Goal: Task Accomplishment & Management: Manage account settings

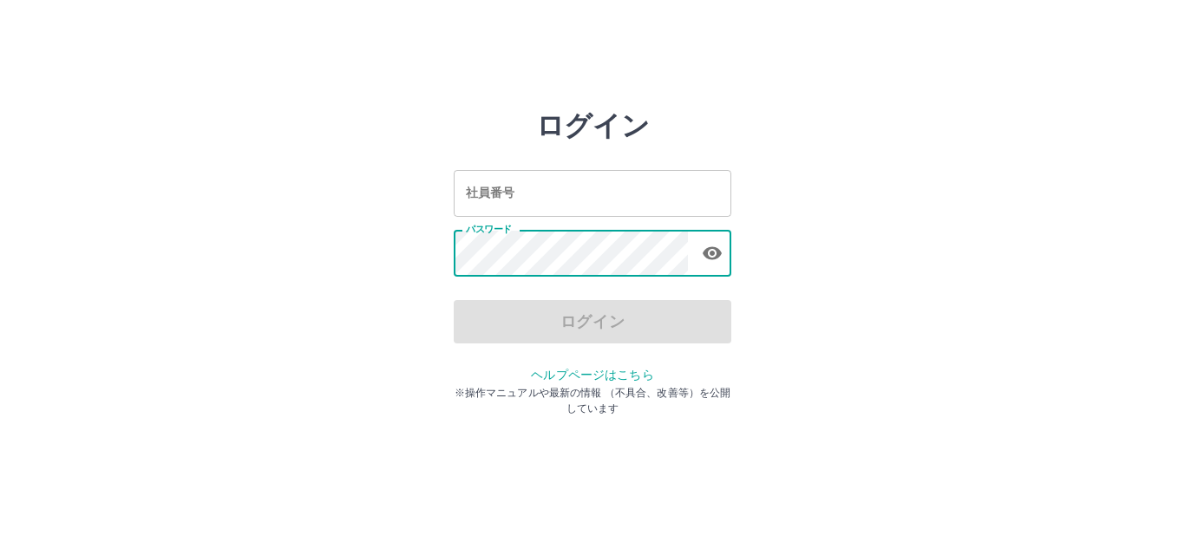
click at [544, 200] on input "社員番号" at bounding box center [593, 193] width 278 height 46
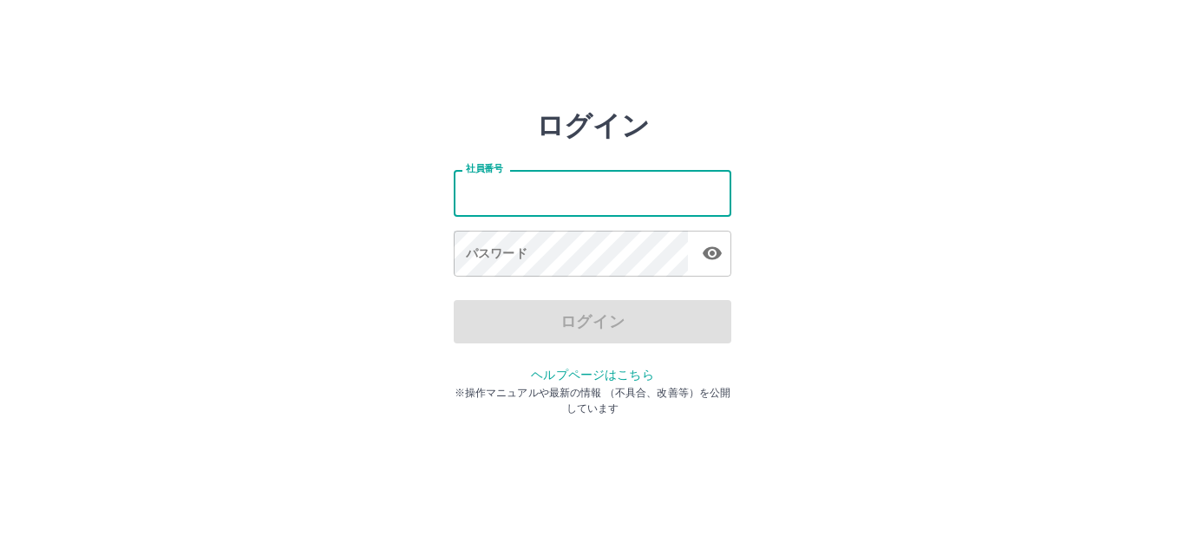
type input "*******"
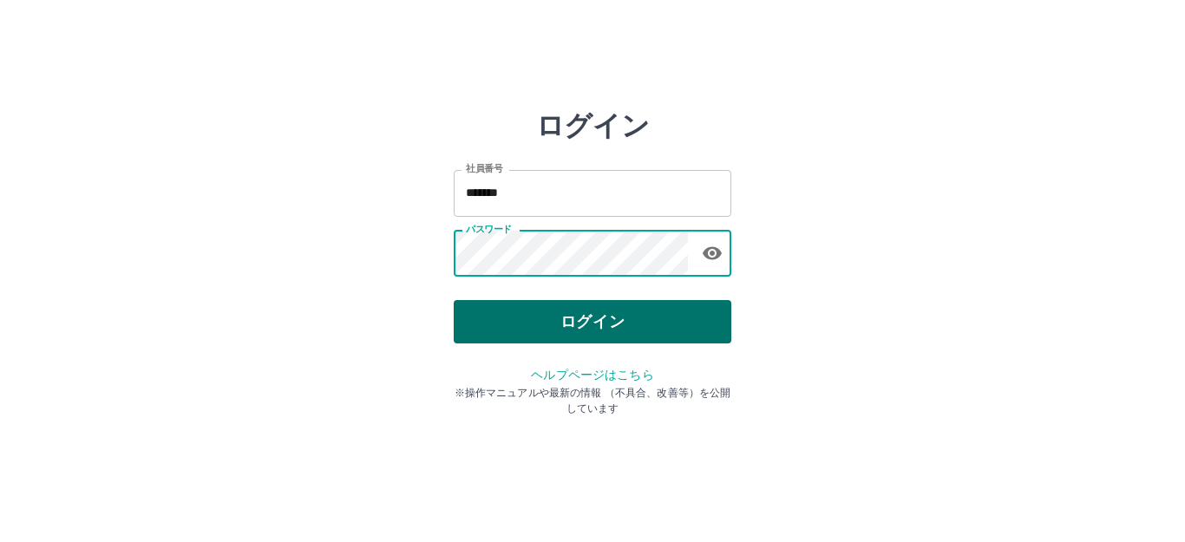
click at [556, 315] on button "ログイン" at bounding box center [593, 321] width 278 height 43
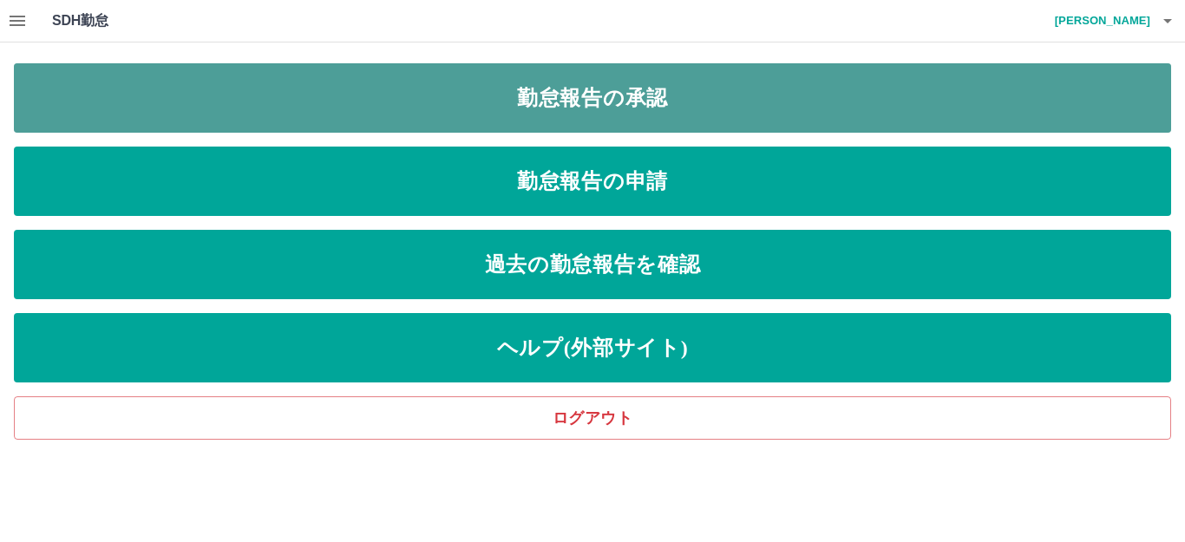
click at [584, 108] on link "勤怠報告の承認" at bounding box center [592, 97] width 1157 height 69
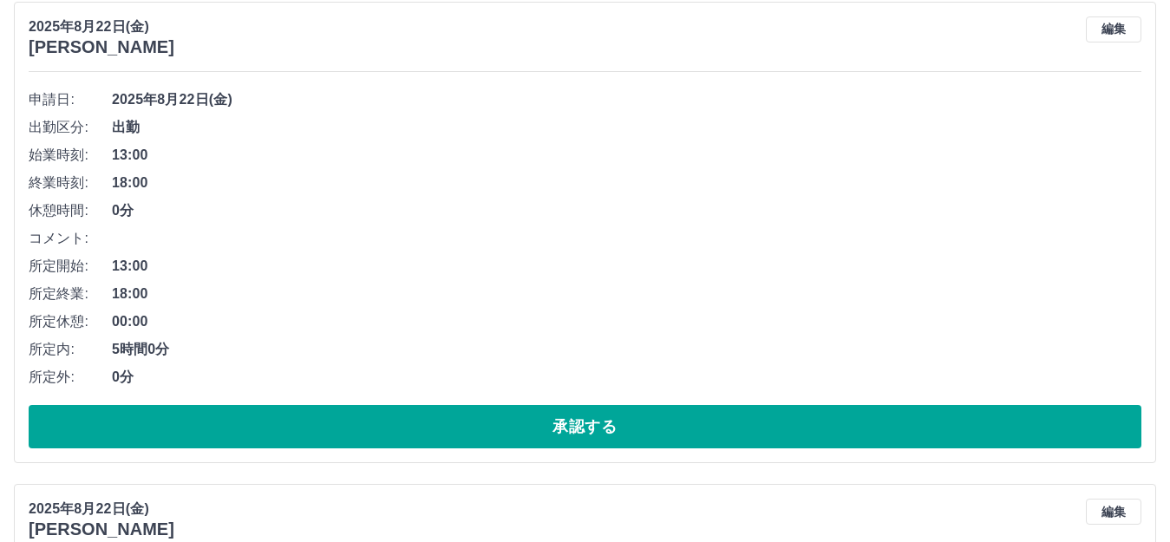
scroll to position [434, 0]
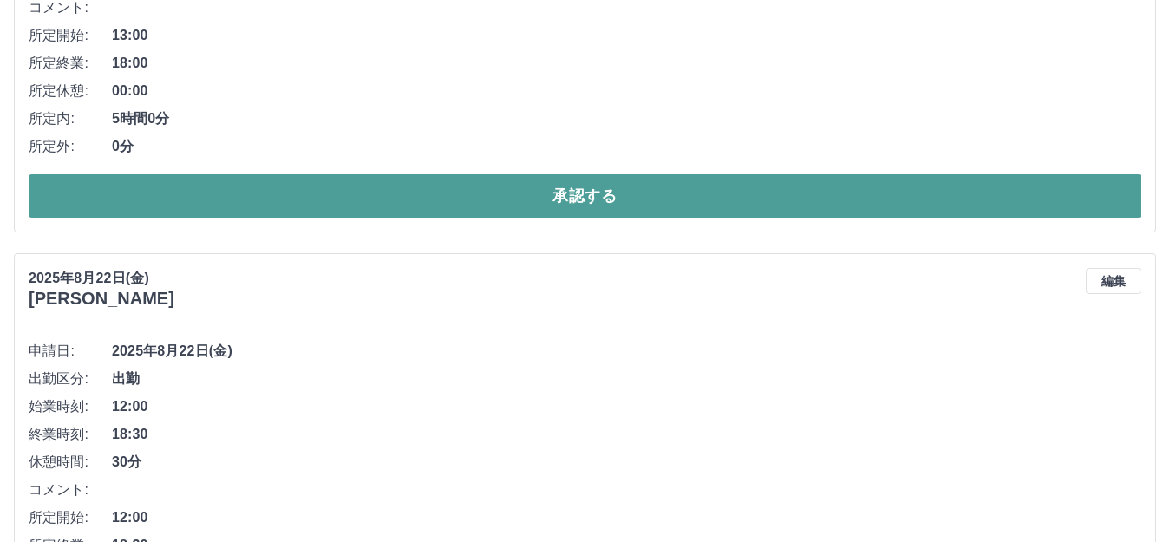
click at [506, 212] on button "承認する" at bounding box center [585, 195] width 1113 height 43
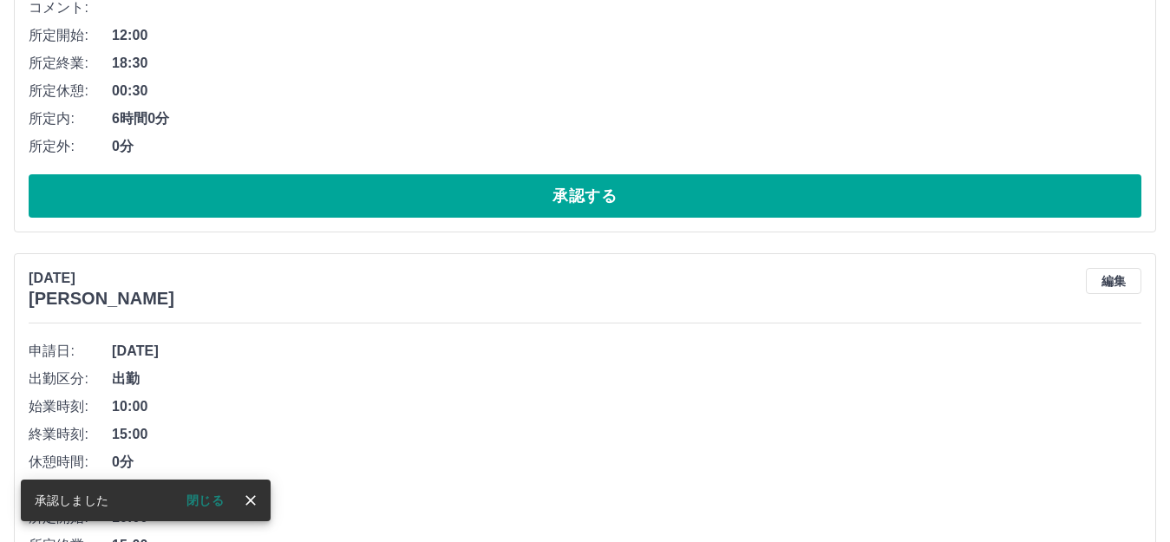
scroll to position [0, 0]
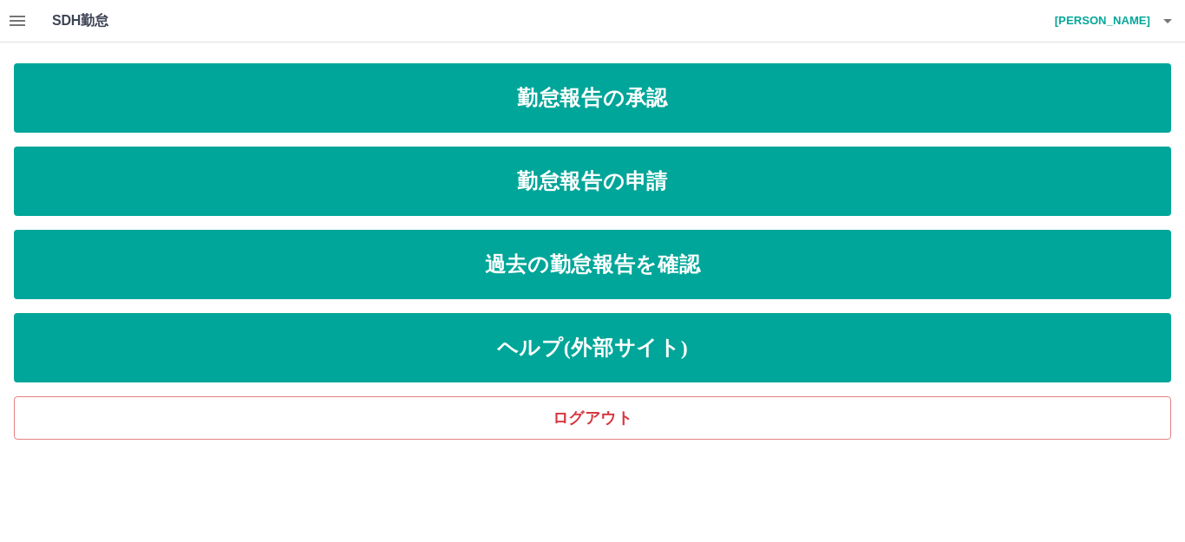
click at [1148, 20] on h4 "[PERSON_NAME]" at bounding box center [1098, 21] width 104 height 42
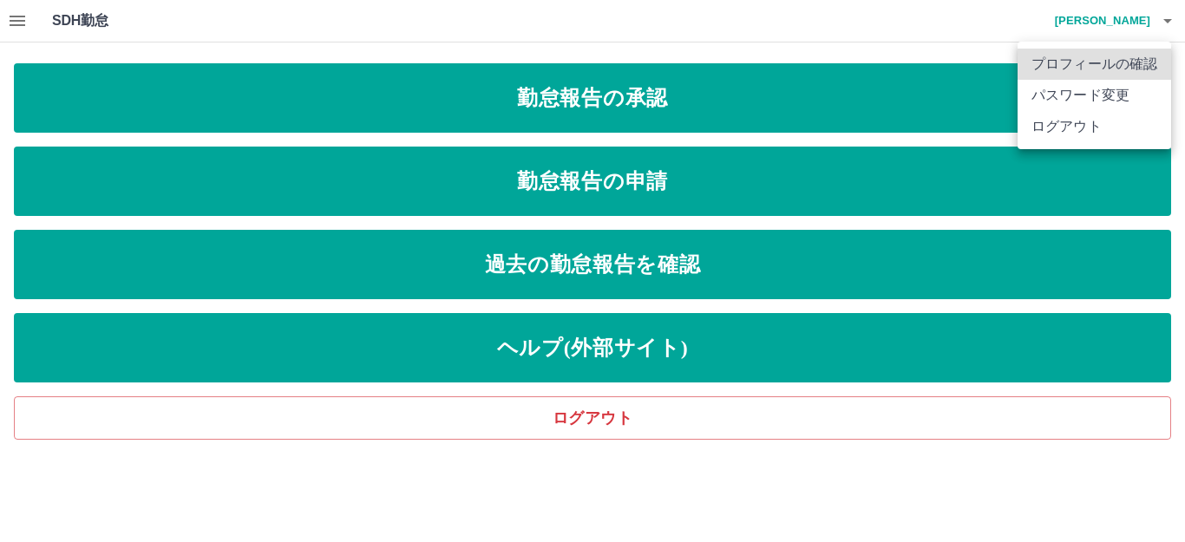
click at [1082, 123] on li "ログアウト" at bounding box center [1093, 126] width 153 height 31
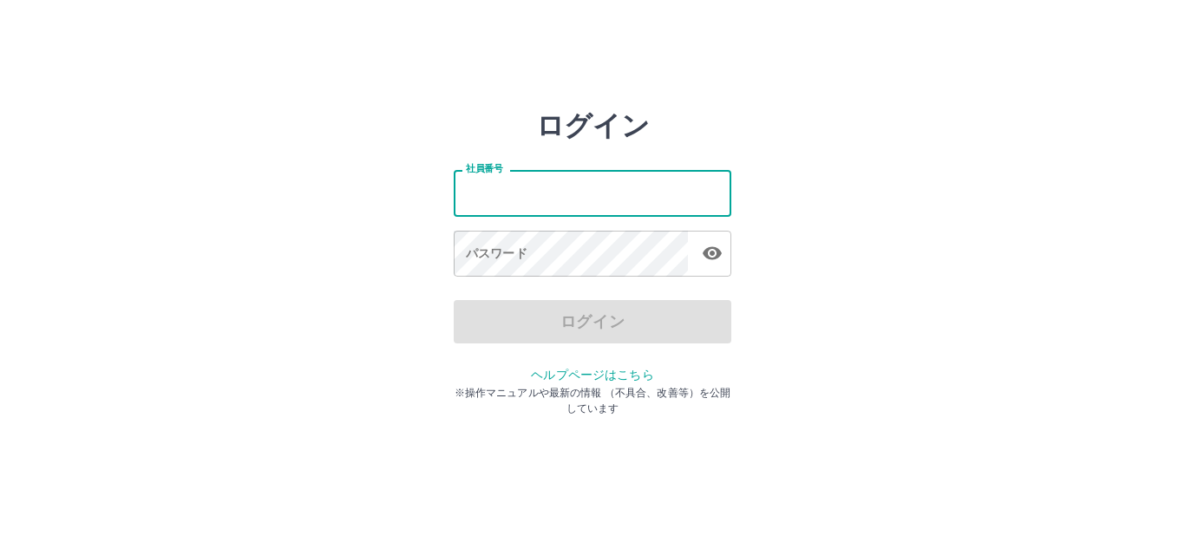
click at [550, 204] on input "社員番号" at bounding box center [593, 193] width 278 height 46
type input "*******"
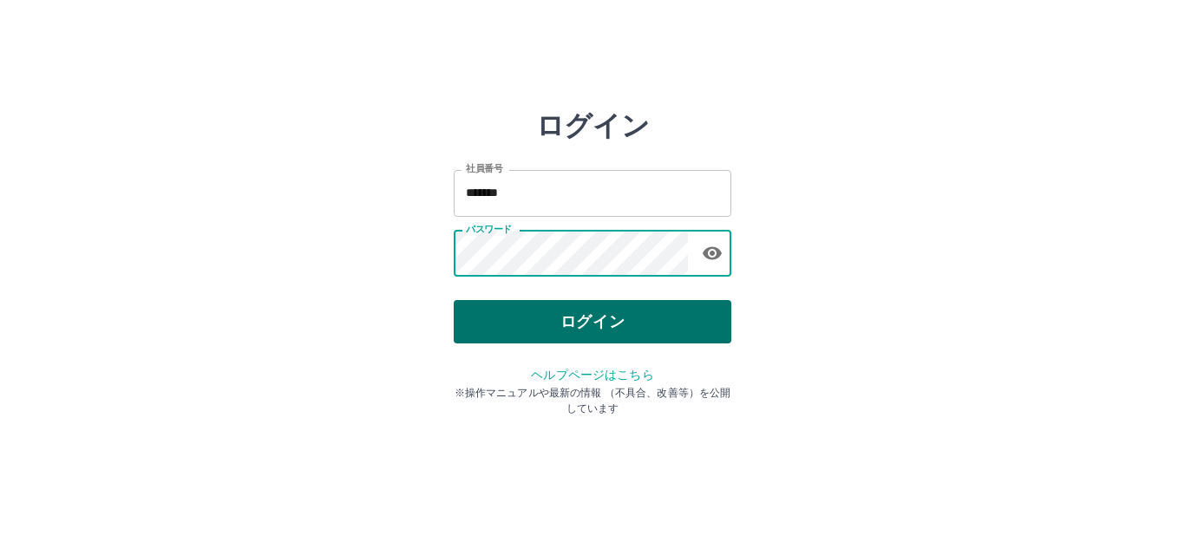
click at [557, 308] on button "ログイン" at bounding box center [593, 321] width 278 height 43
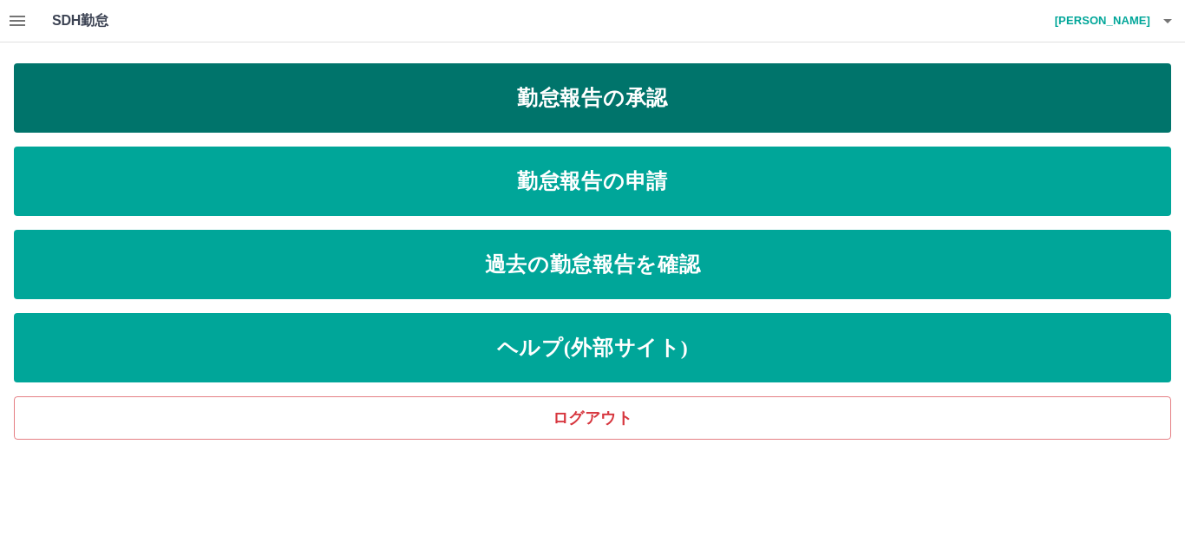
click at [568, 121] on link "勤怠報告の承認" at bounding box center [592, 97] width 1157 height 69
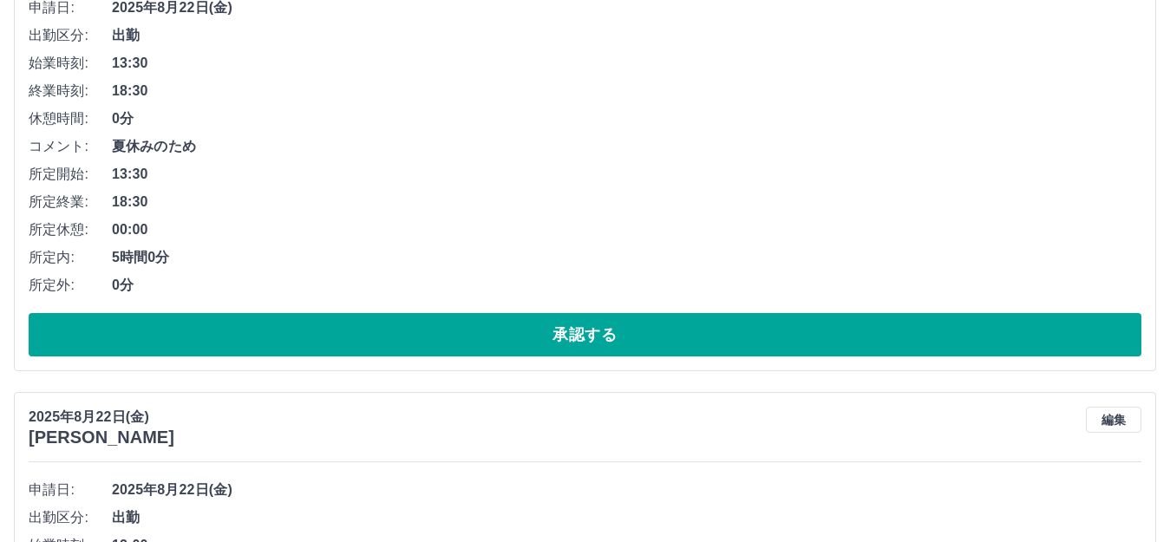
scroll to position [520, 0]
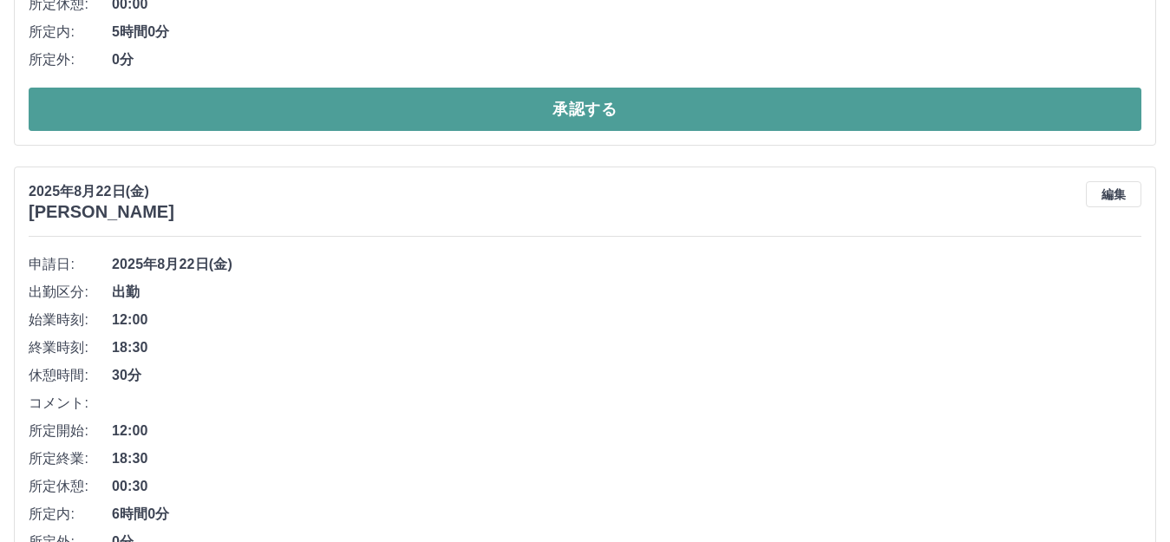
click at [382, 113] on button "承認する" at bounding box center [585, 109] width 1113 height 43
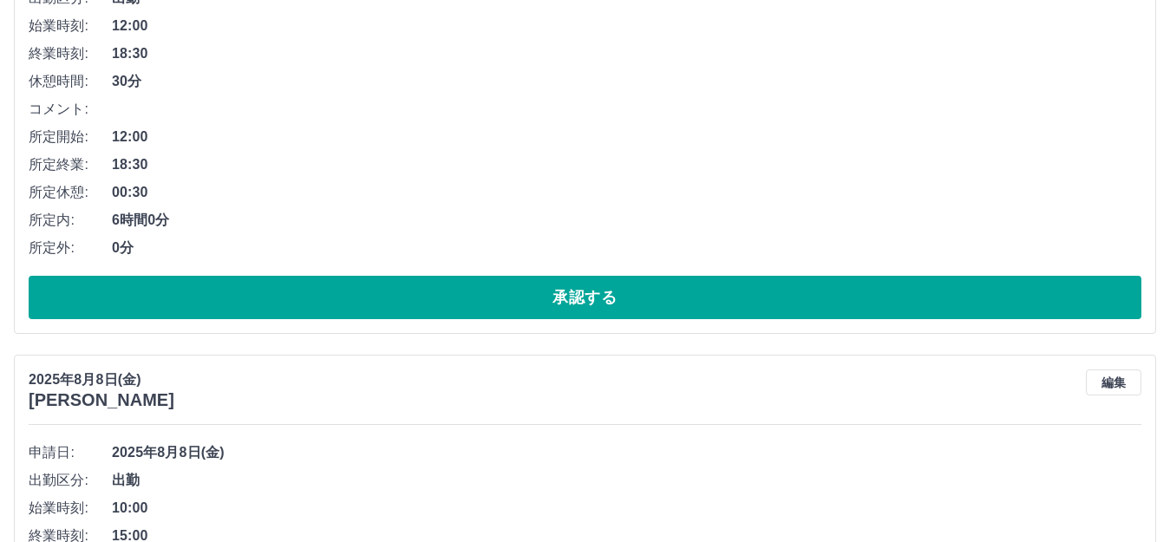
scroll to position [472, 0]
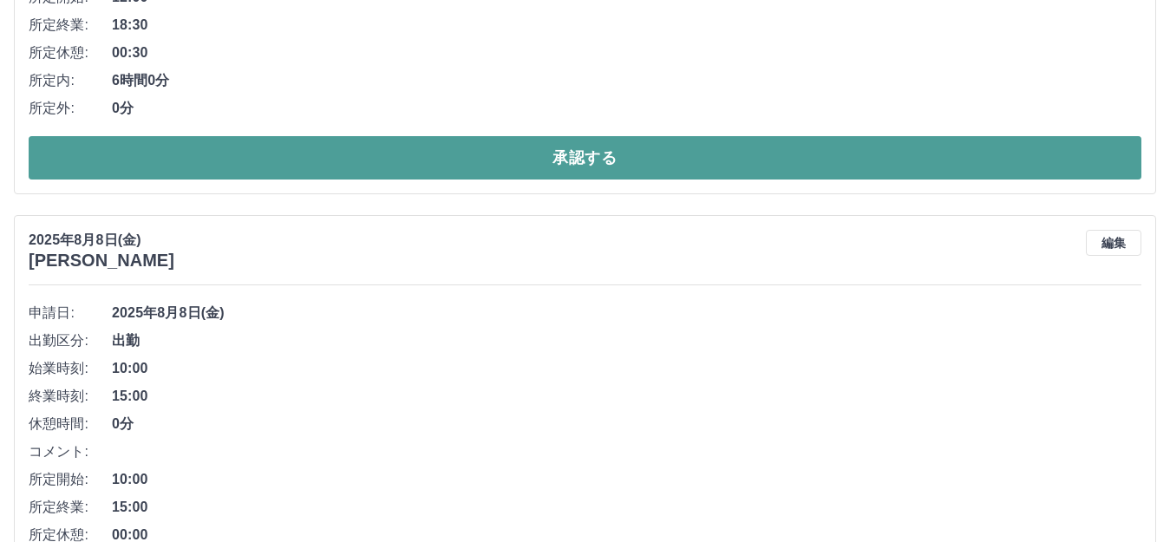
click at [249, 158] on button "承認する" at bounding box center [585, 157] width 1113 height 43
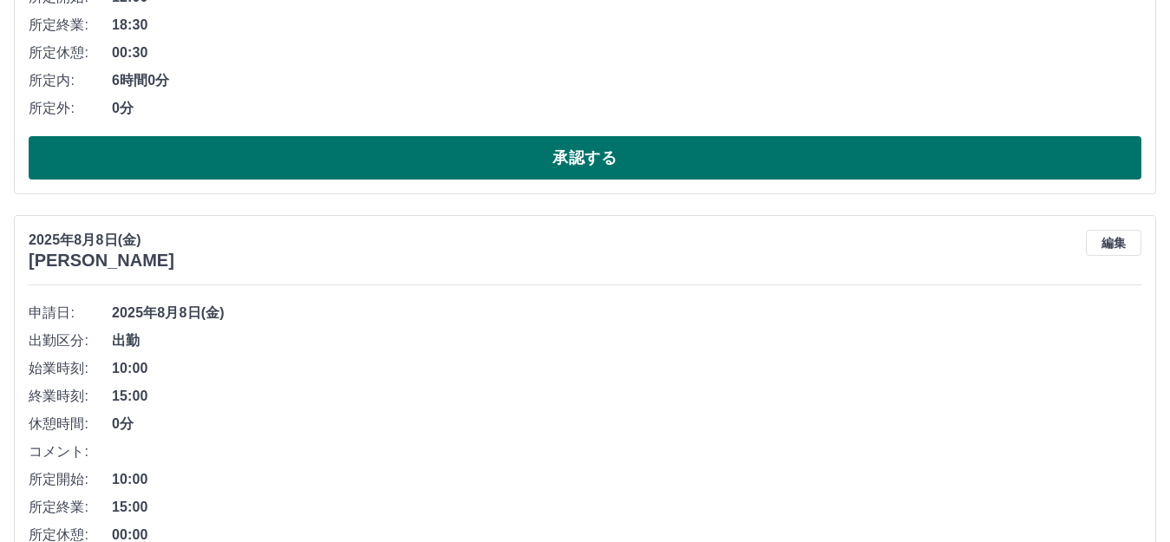
click at [249, 158] on button "承認する" at bounding box center [585, 157] width 1113 height 43
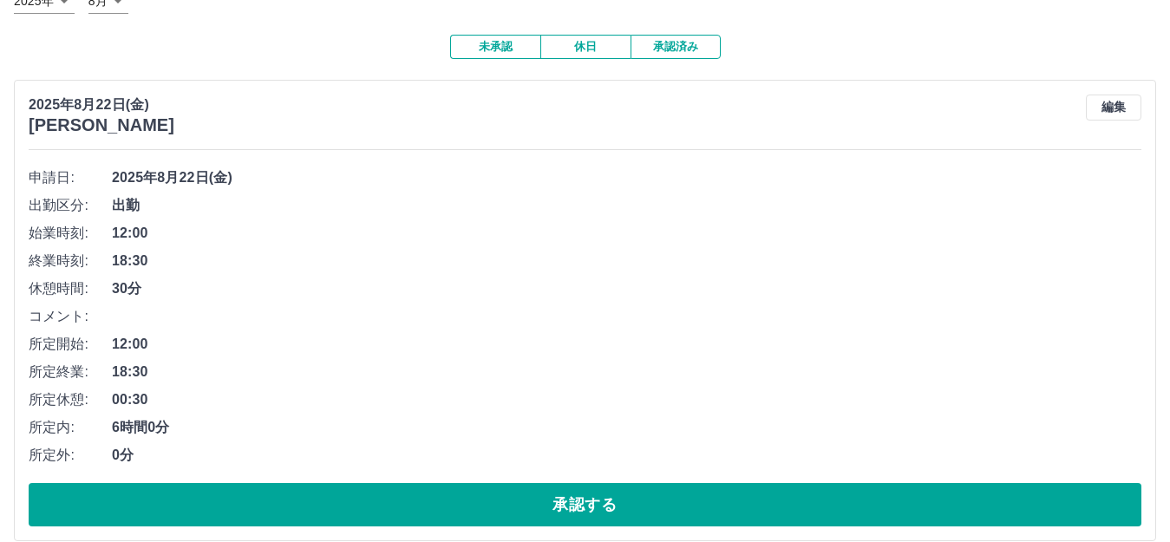
scroll to position [385, 0]
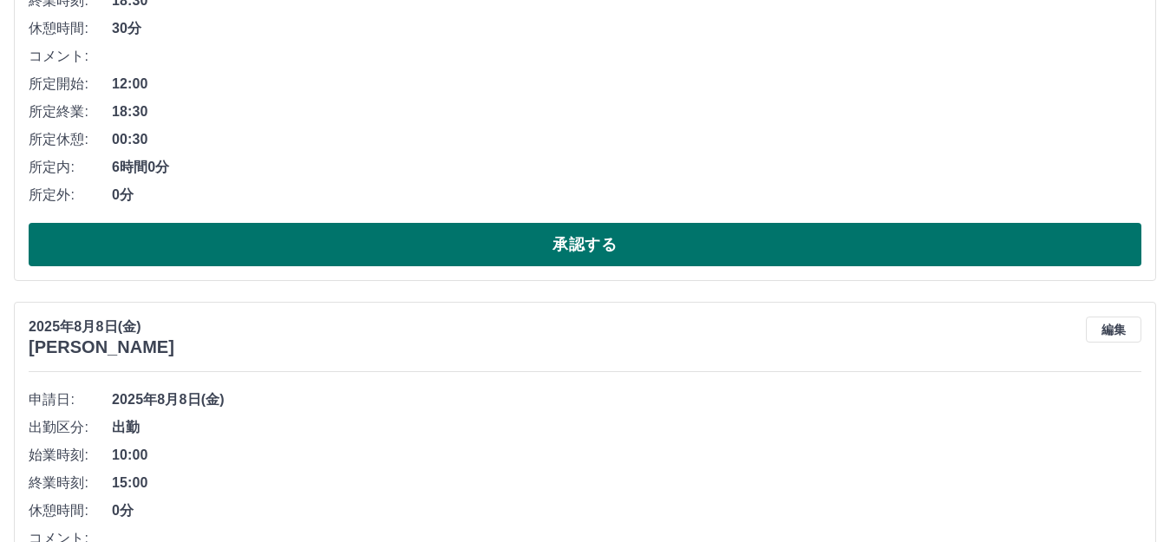
click at [451, 242] on button "承認する" at bounding box center [585, 244] width 1113 height 43
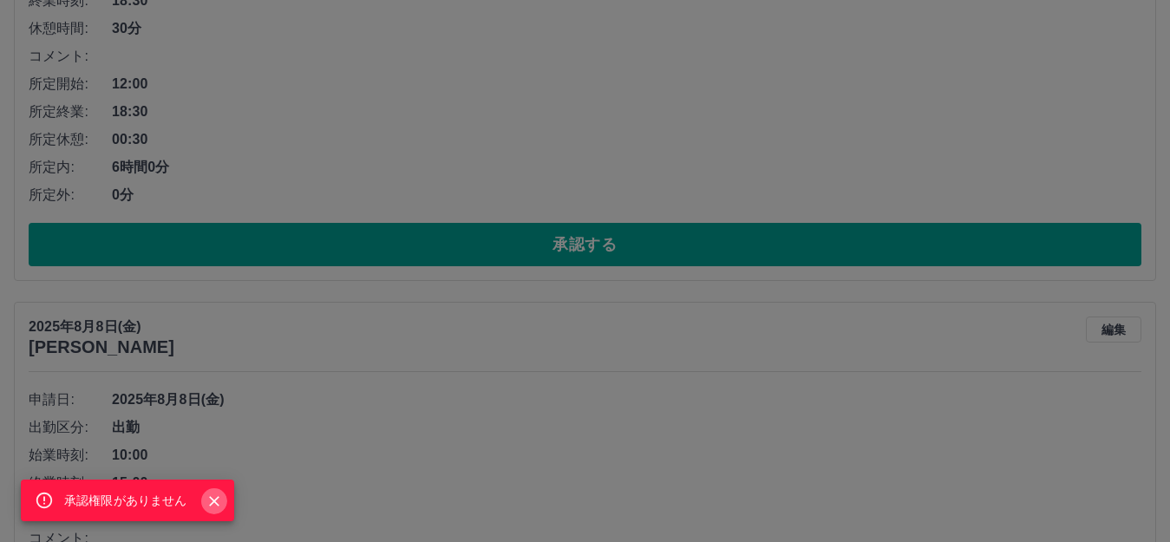
click at [216, 503] on icon "Close" at bounding box center [214, 501] width 10 height 10
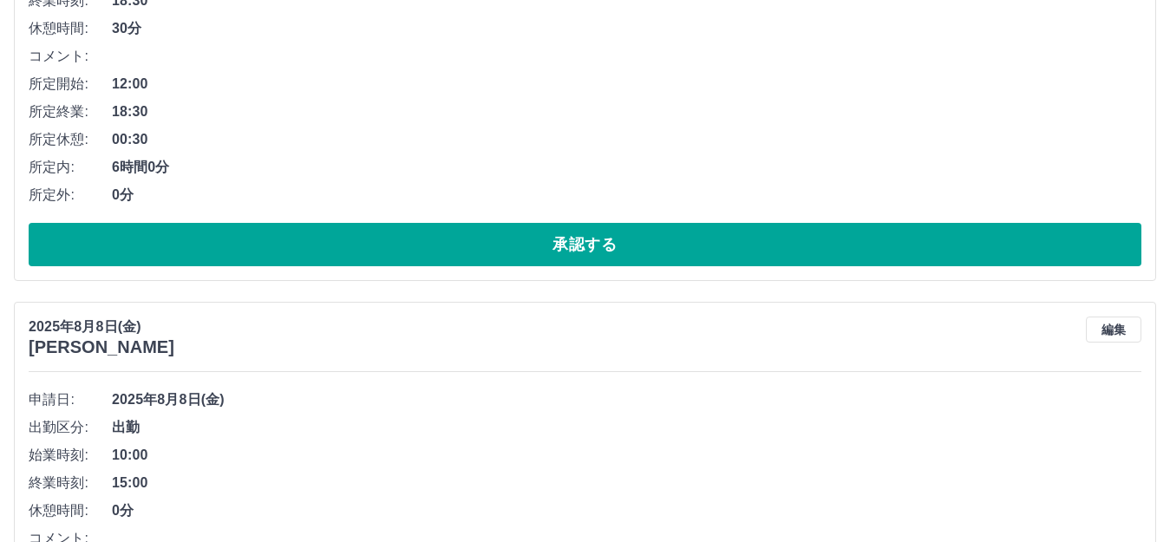
scroll to position [0, 0]
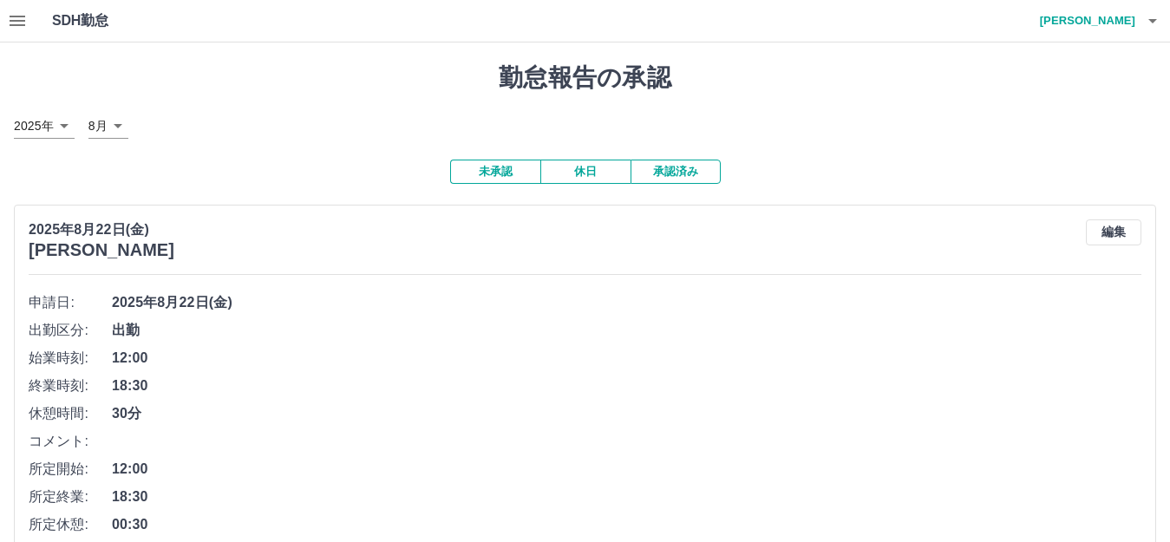
click at [520, 173] on button "未承認" at bounding box center [495, 172] width 90 height 24
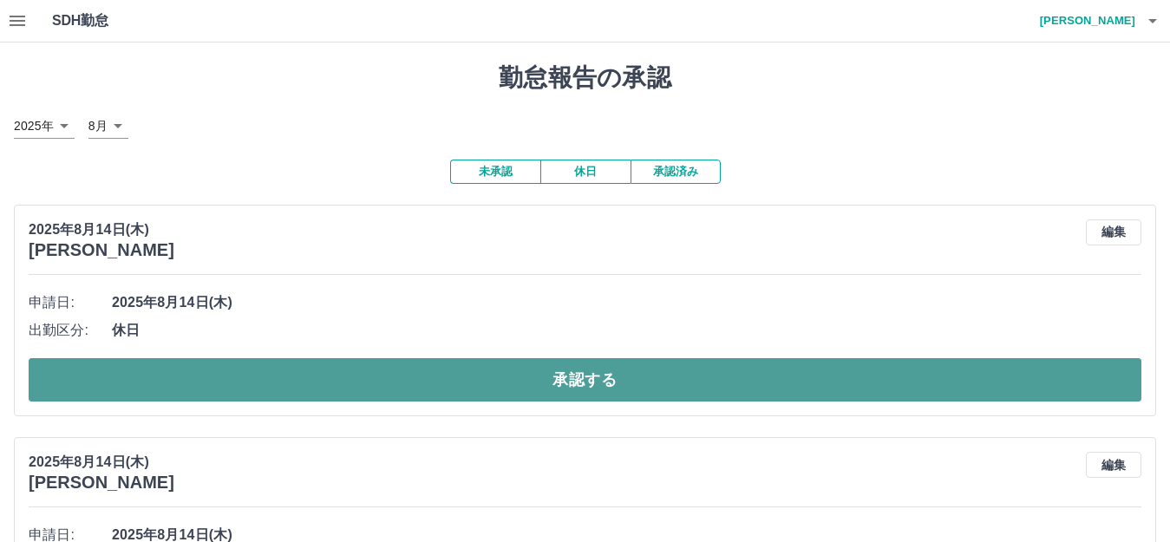
click at [406, 386] on button "承認する" at bounding box center [585, 379] width 1113 height 43
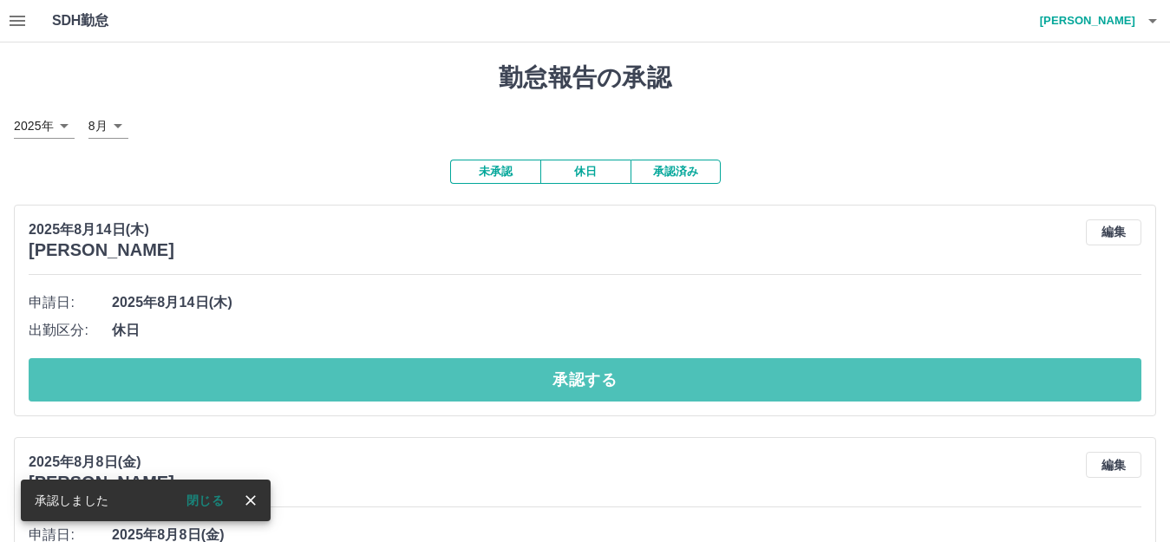
click at [406, 386] on button "承認する" at bounding box center [585, 379] width 1113 height 43
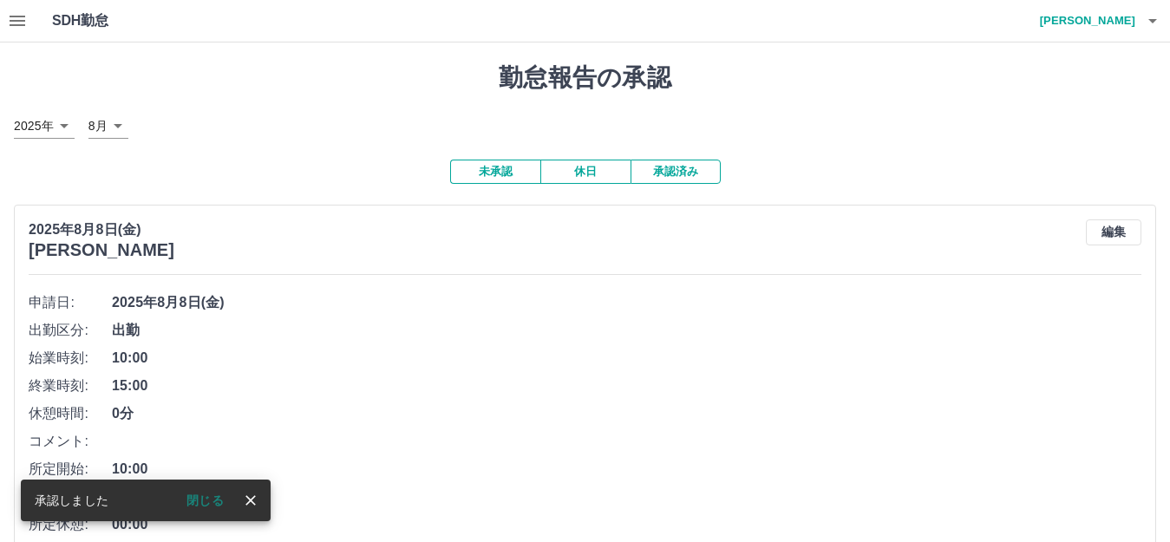
click at [510, 175] on button "未承認" at bounding box center [495, 172] width 90 height 24
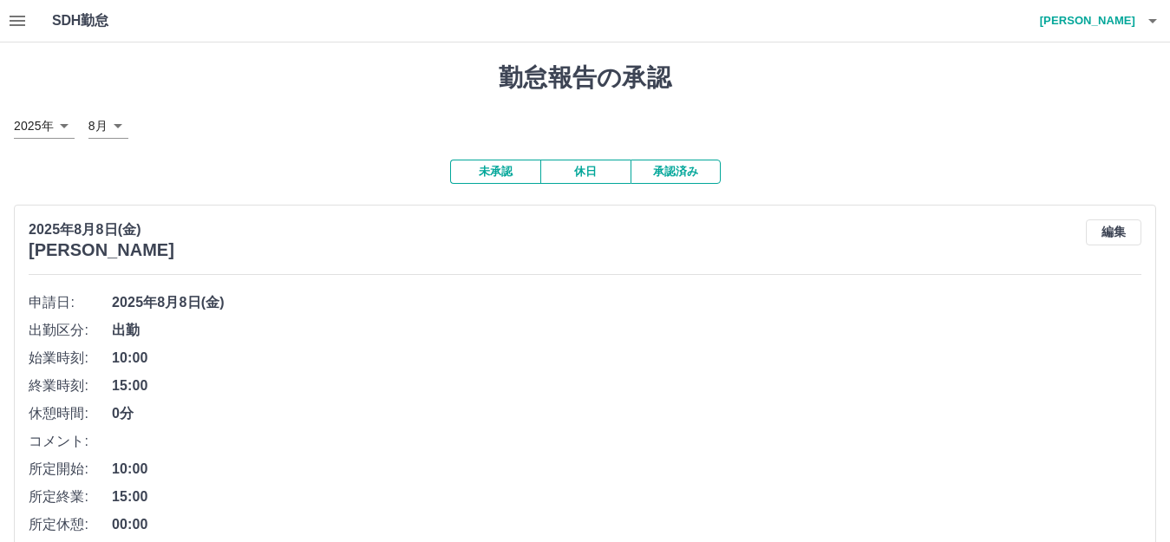
click at [673, 170] on button "承認済み" at bounding box center [675, 172] width 90 height 24
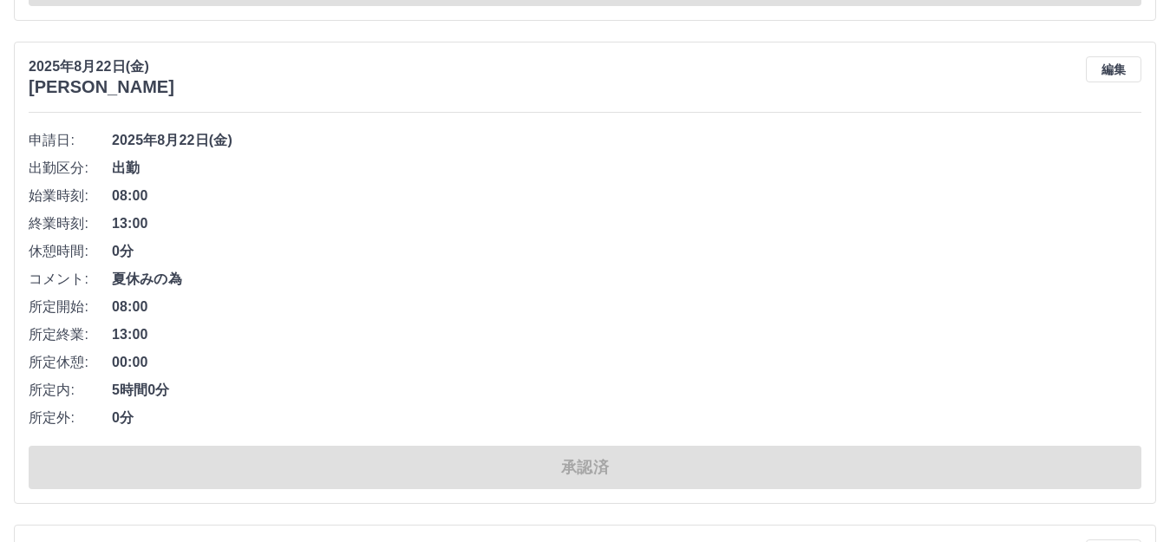
scroll to position [607, 0]
